Goal: Transaction & Acquisition: Purchase product/service

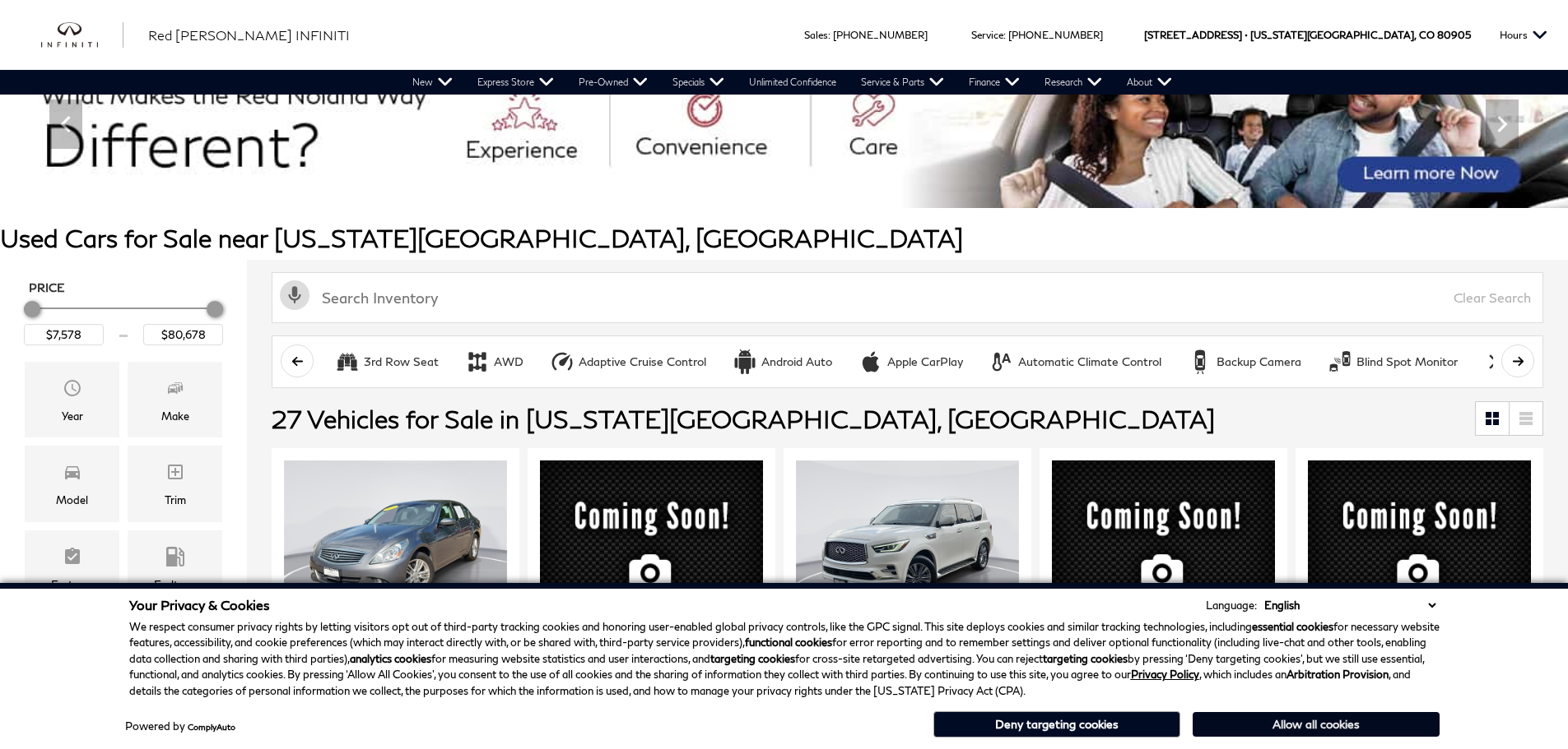
click at [1288, 728] on button "Allow all cookies" at bounding box center [1316, 725] width 247 height 25
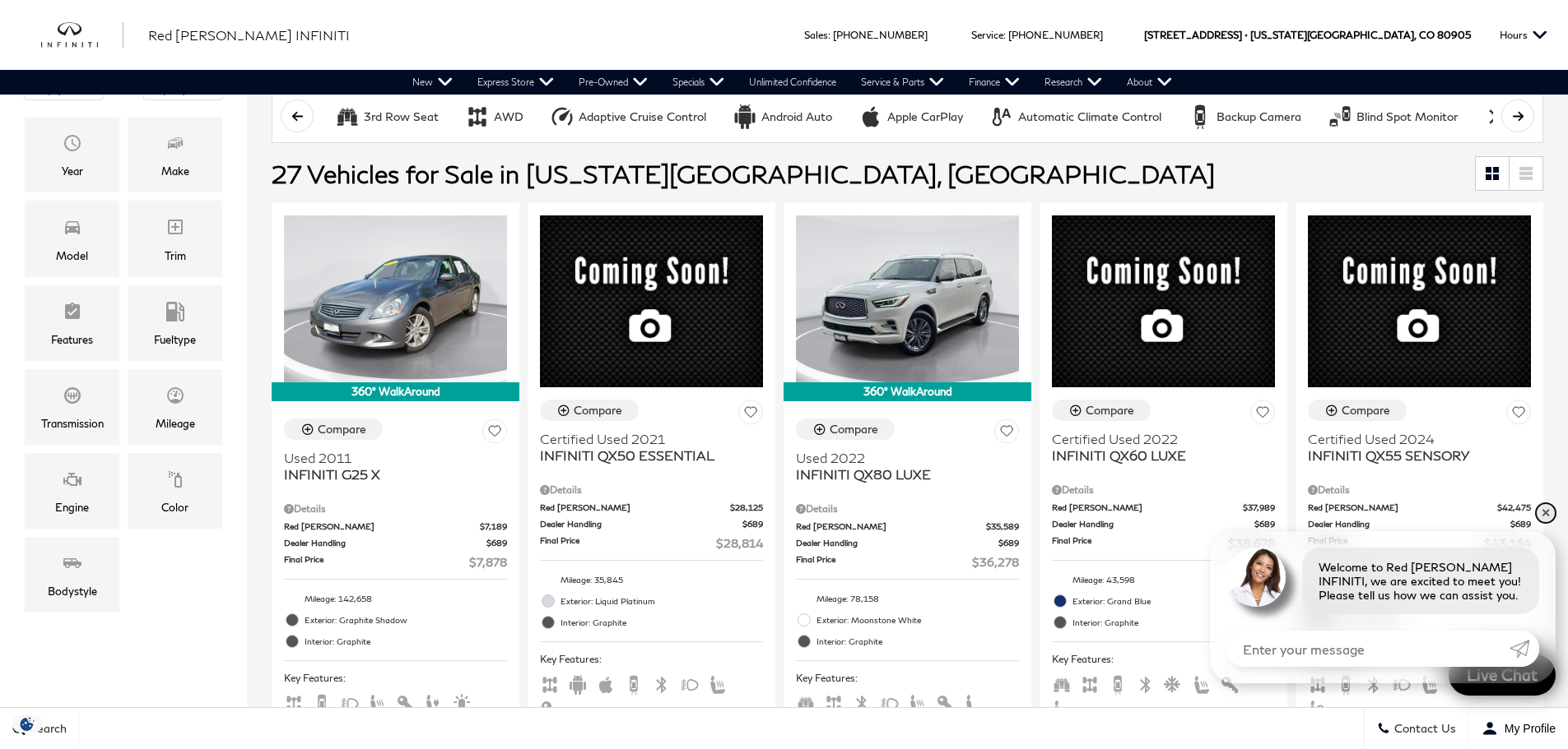
click at [1548, 513] on link "✕" at bounding box center [1546, 513] width 20 height 20
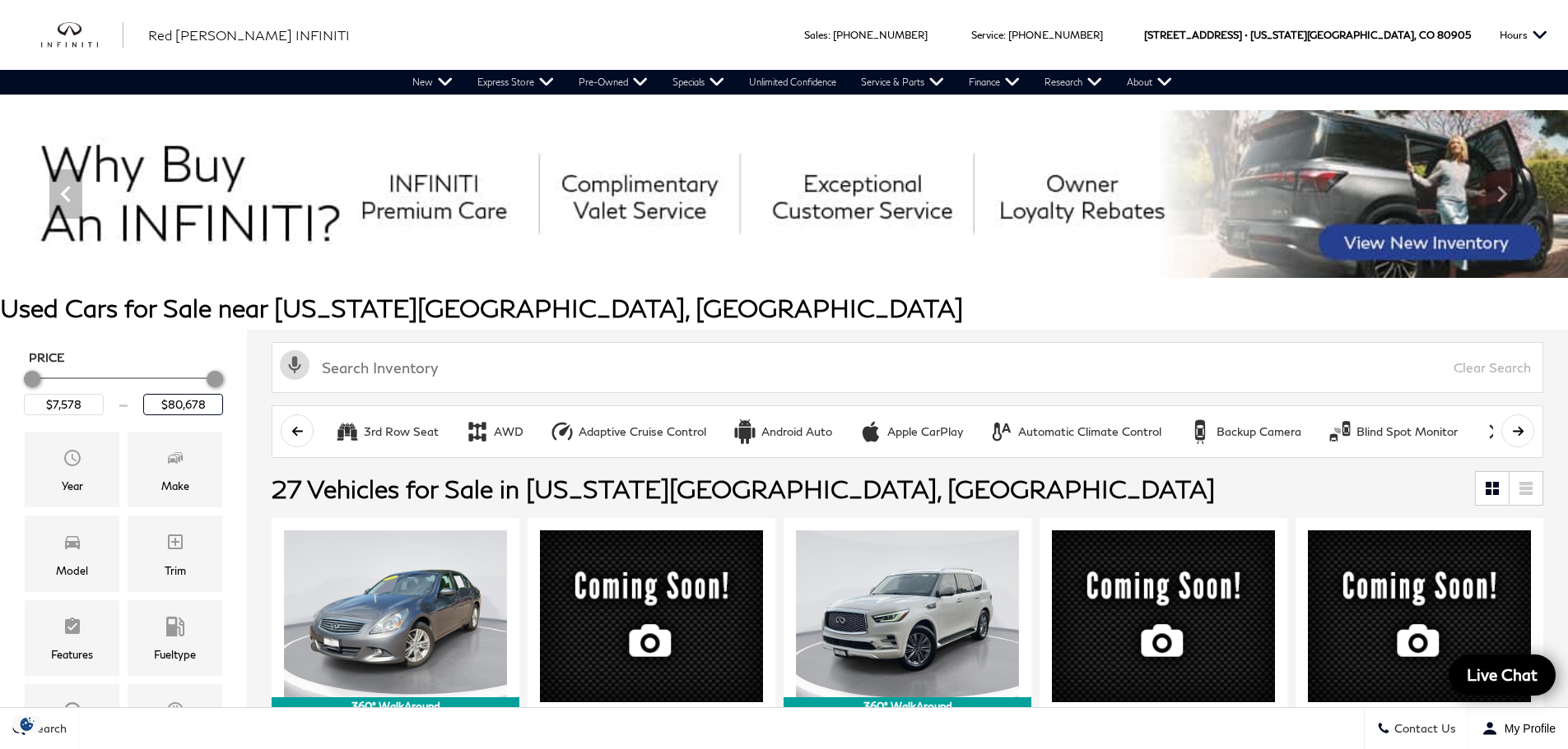
drag, startPoint x: 155, startPoint y: 401, endPoint x: 229, endPoint y: 410, distance: 74.5
click at [229, 410] on div "Price $7,578 $80,678 Year Make Model Trim Features Fueltype Transmission Mileag…" at bounding box center [123, 643] width 247 height 626
type input "$10,000"
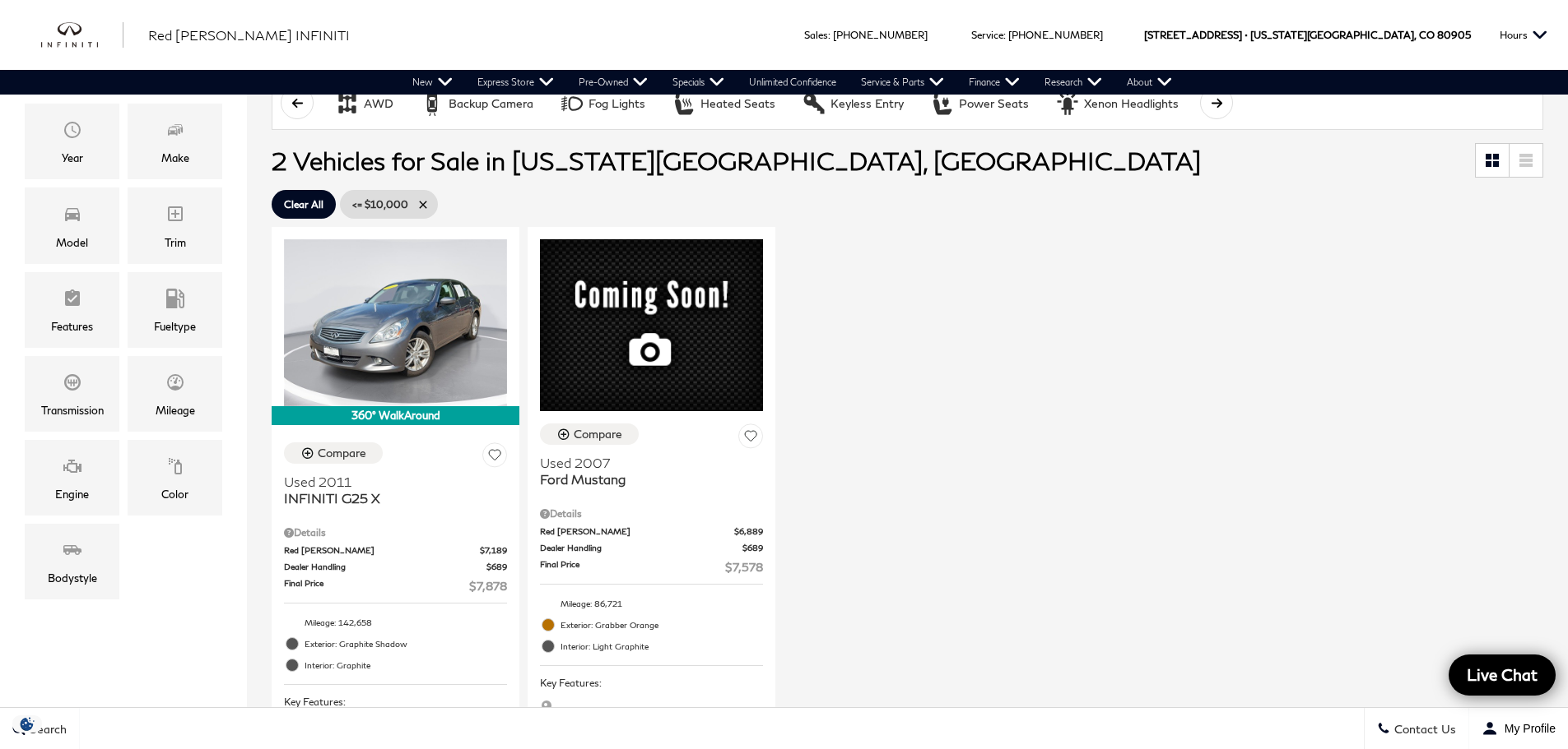
scroll to position [329, 0]
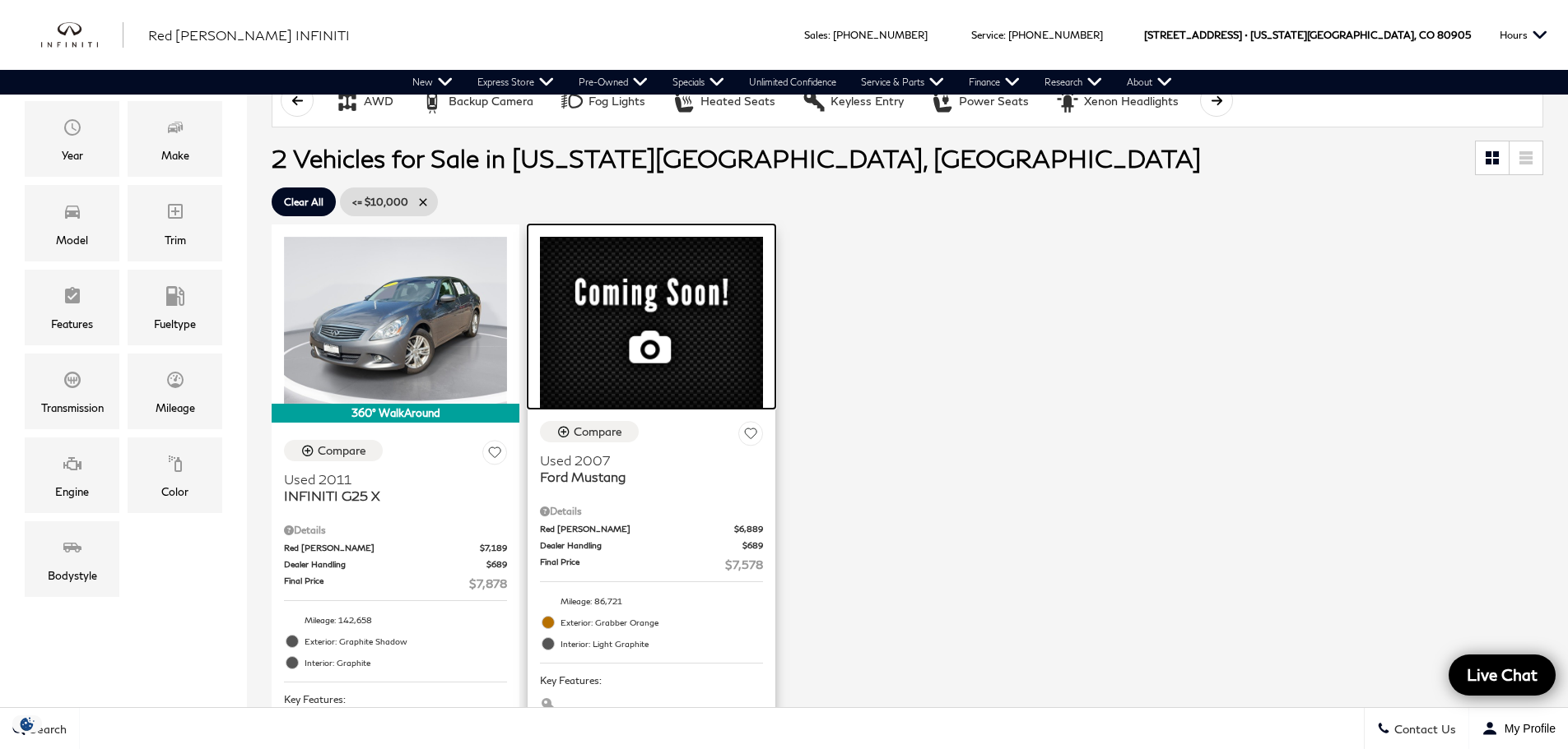
click at [625, 281] on div at bounding box center [651, 317] width 248 height 185
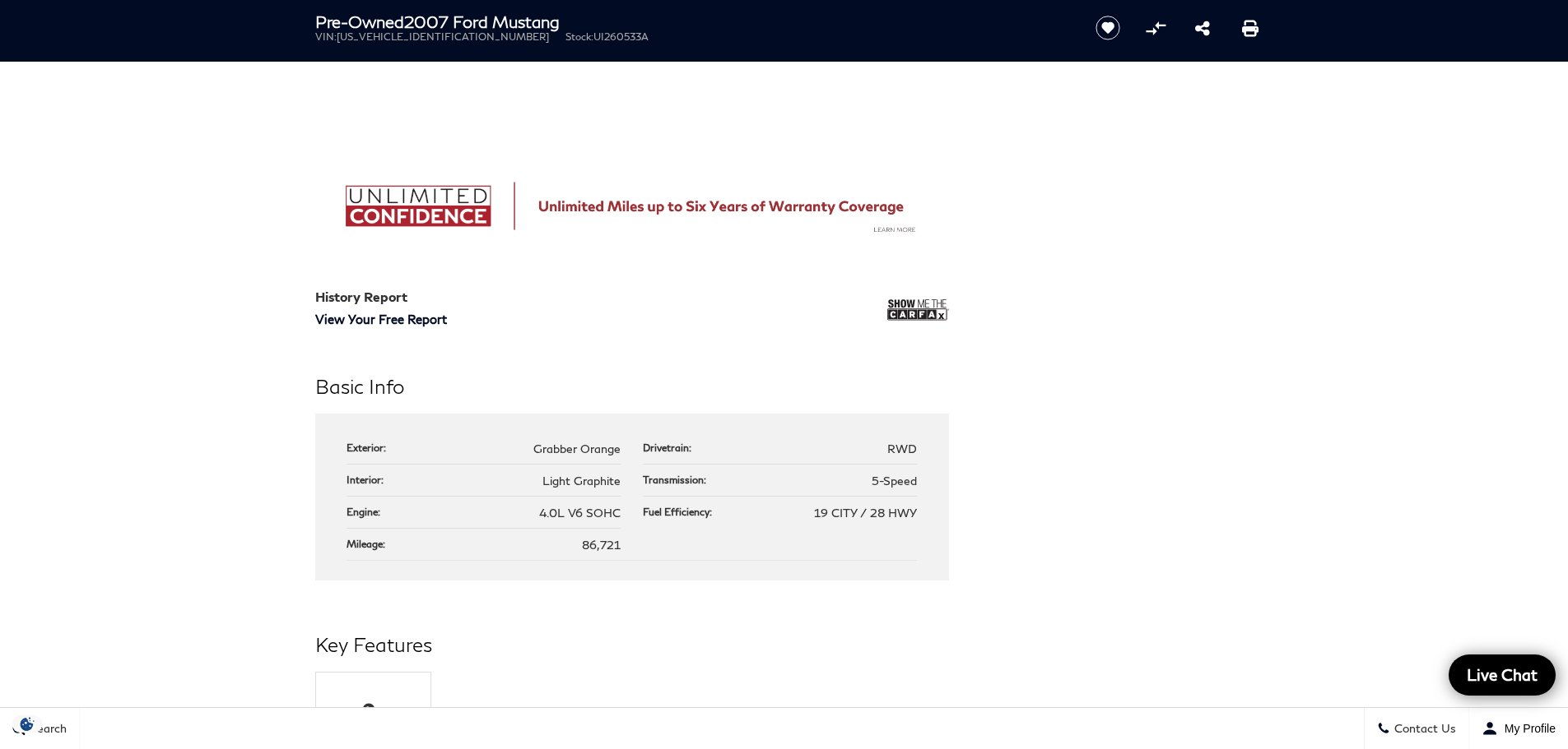
scroll to position [1232, 0]
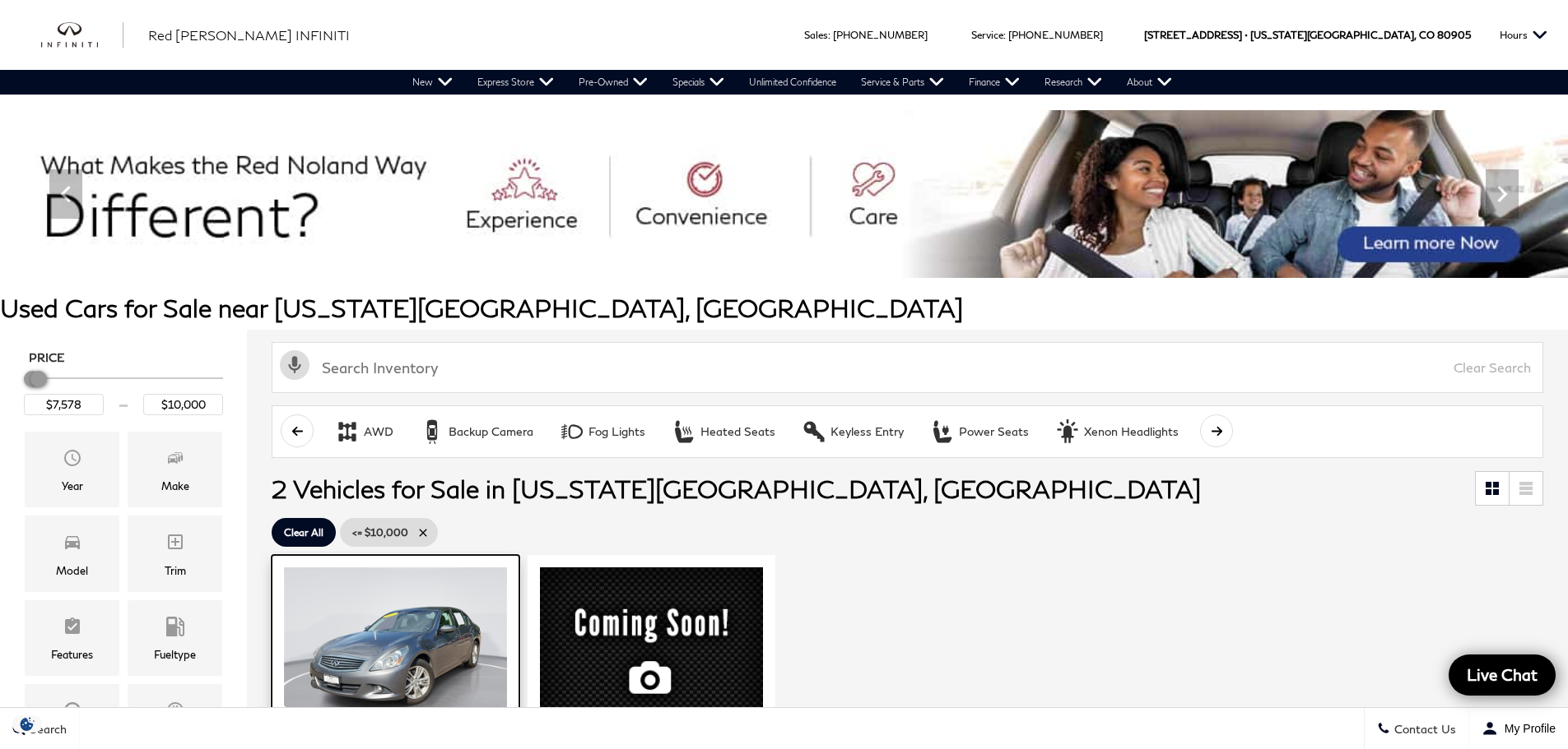
click at [443, 651] on img at bounding box center [395, 651] width 223 height 167
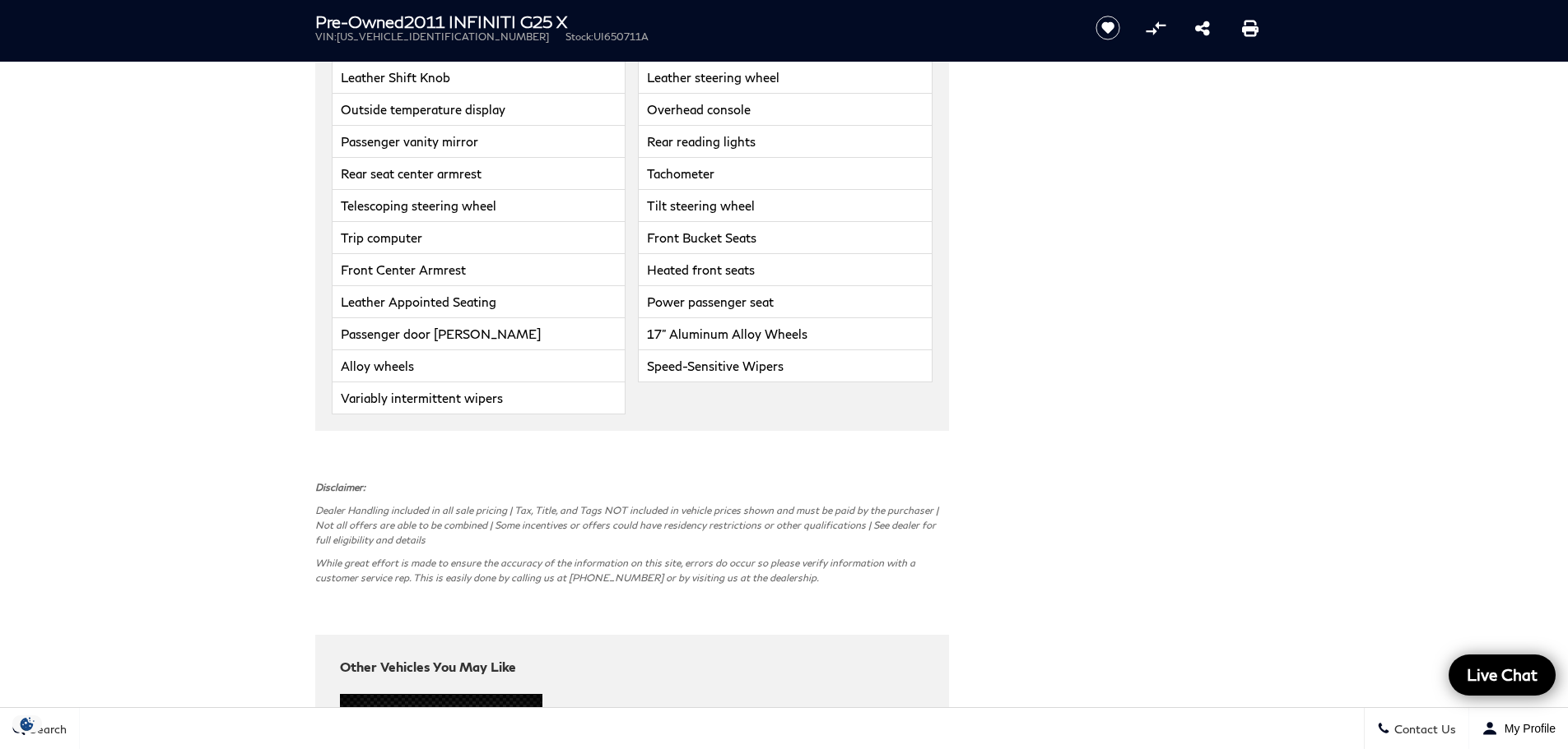
scroll to position [3700, 0]
